Goal: Information Seeking & Learning: Learn about a topic

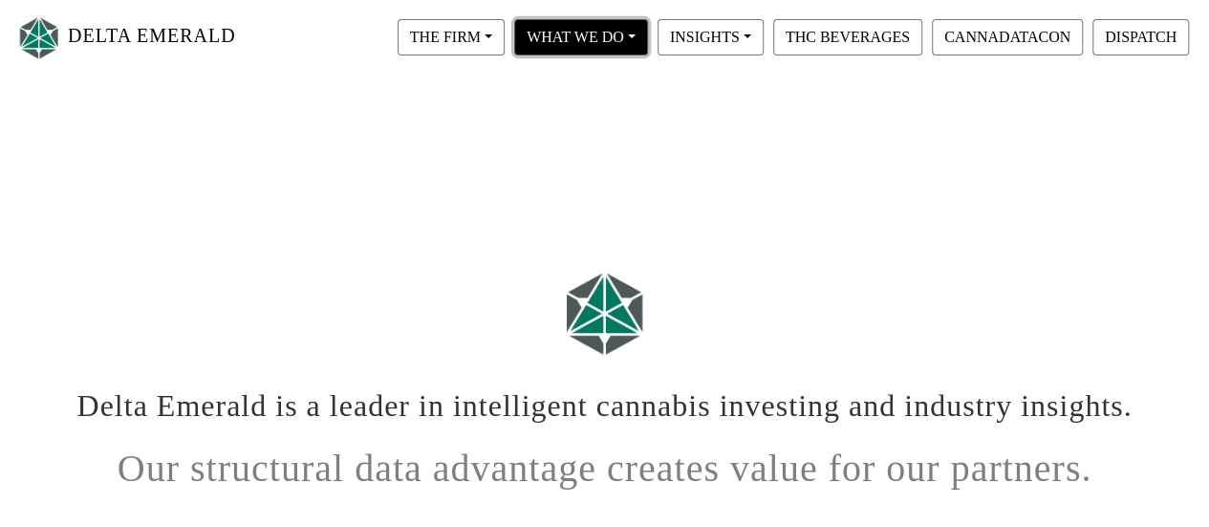
click at [583, 35] on button "WHAT WE DO" at bounding box center [581, 37] width 134 height 36
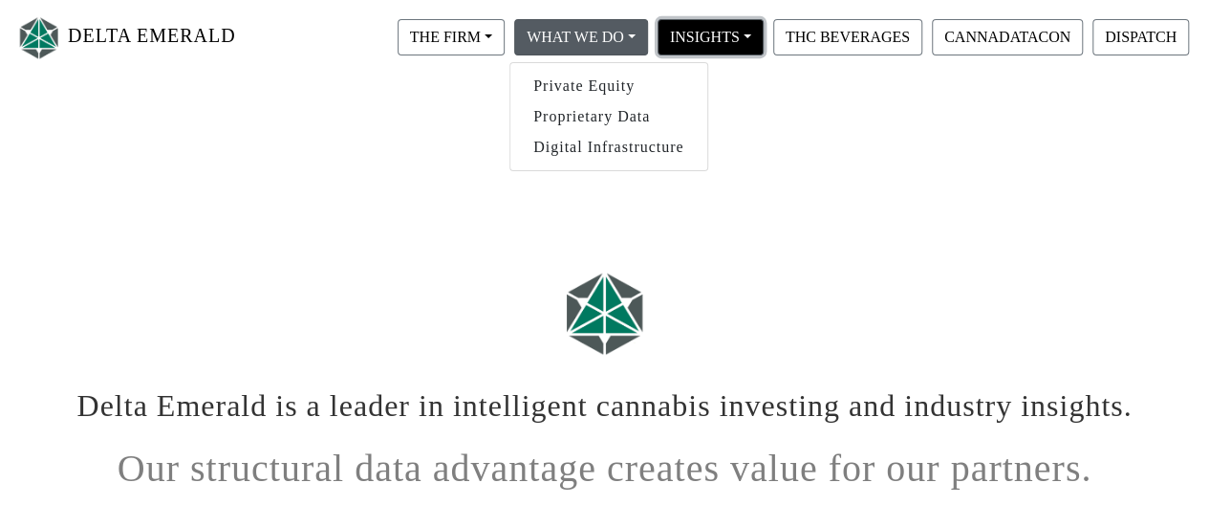
click at [721, 30] on button "INSIGHTS" at bounding box center [711, 37] width 106 height 36
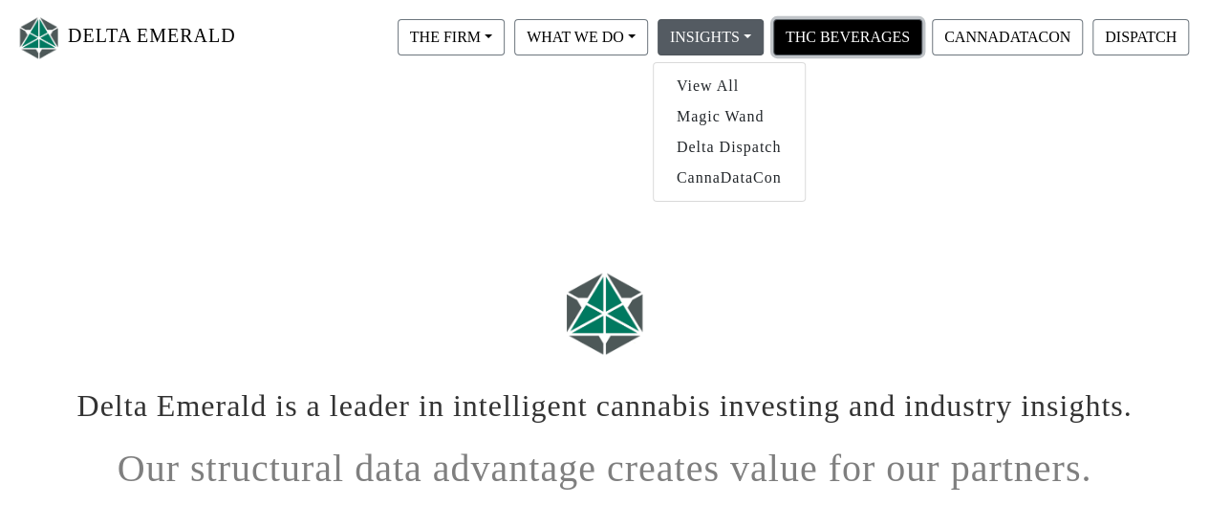
click at [831, 32] on button "THC BEVERAGES" at bounding box center [847, 37] width 149 height 36
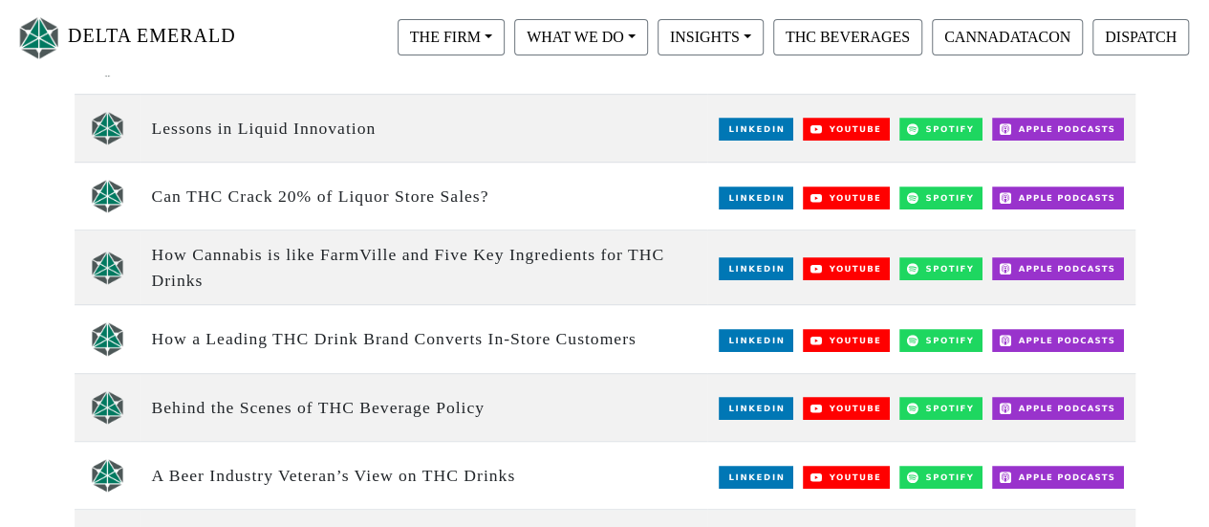
scroll to position [438, 0]
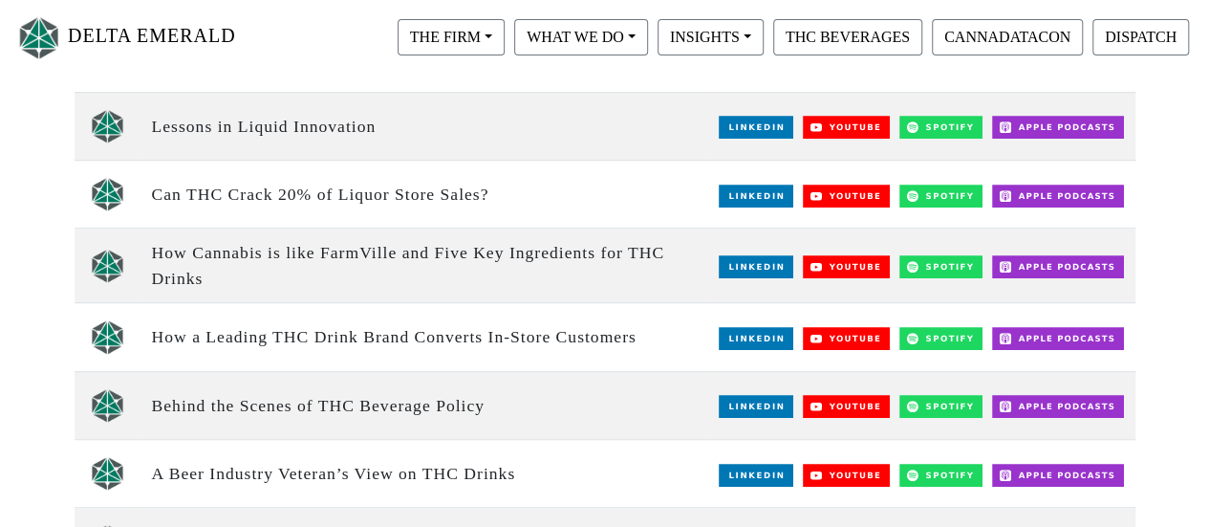
click at [301, 335] on td "How a Leading THC Drink Brand Converts In-Store Customers" at bounding box center [424, 337] width 568 height 68
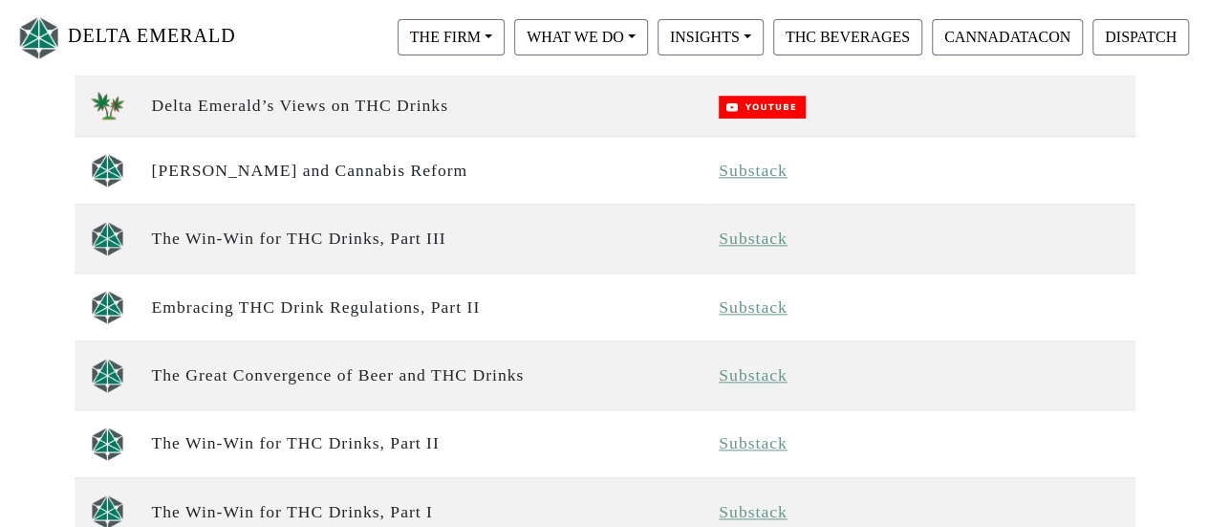
scroll to position [1001, 0]
